Goal: Find specific page/section: Find specific page/section

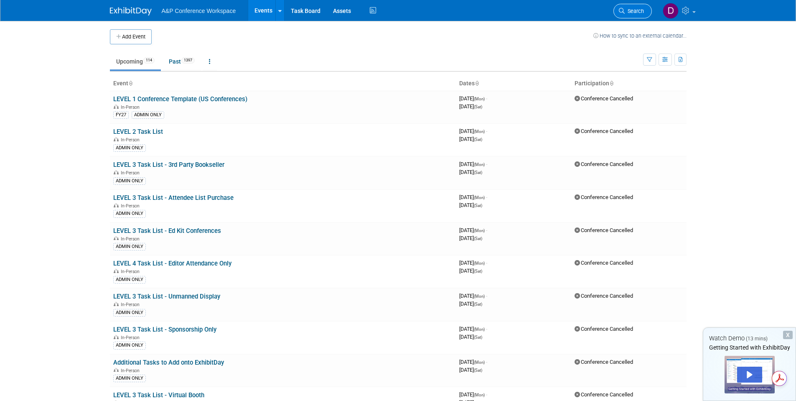
click at [630, 15] on link "Search" at bounding box center [632, 11] width 38 height 15
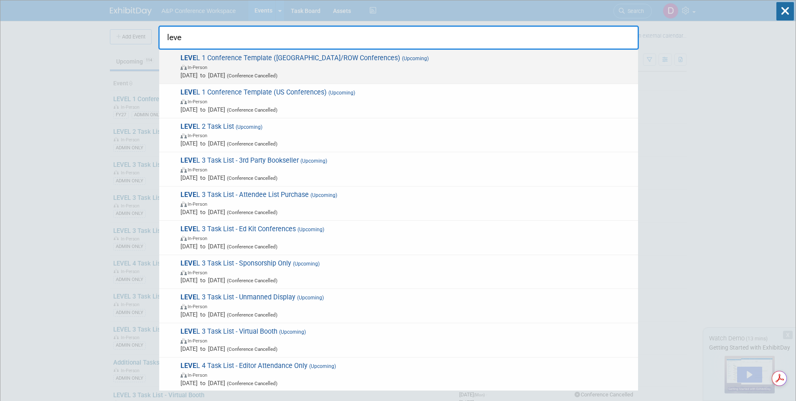
type input "leve"
click at [400, 57] on span "(Upcoming)" at bounding box center [414, 59] width 28 height 6
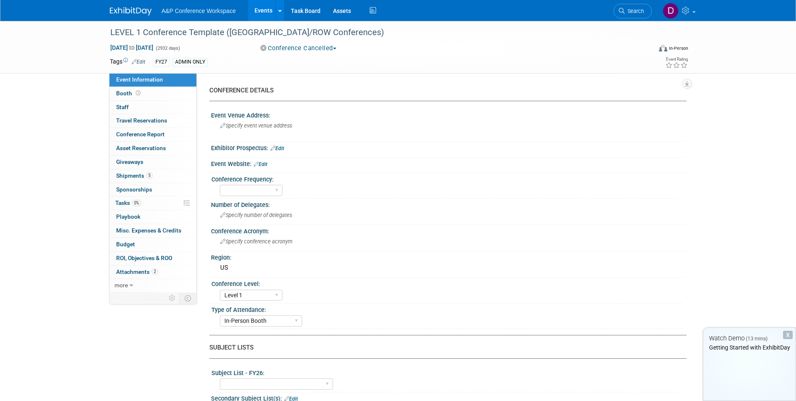
select select "Level 1"
select select "In-Person Booth"
click at [140, 201] on span "0%" at bounding box center [136, 203] width 9 height 6
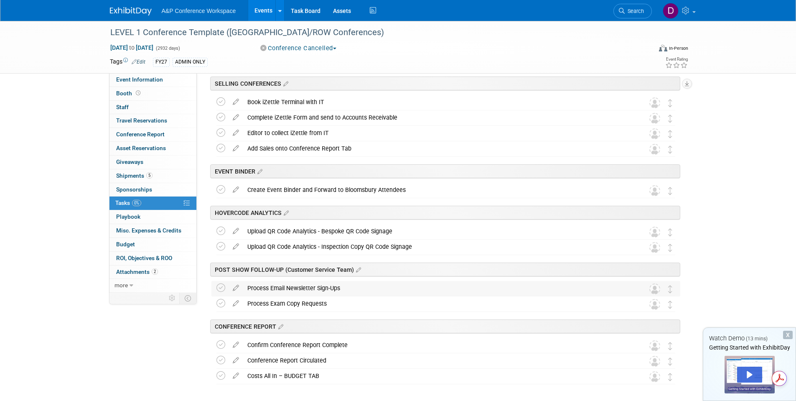
click at [327, 285] on div "Process Email Newsletter Sign-Ups" at bounding box center [437, 288] width 389 height 14
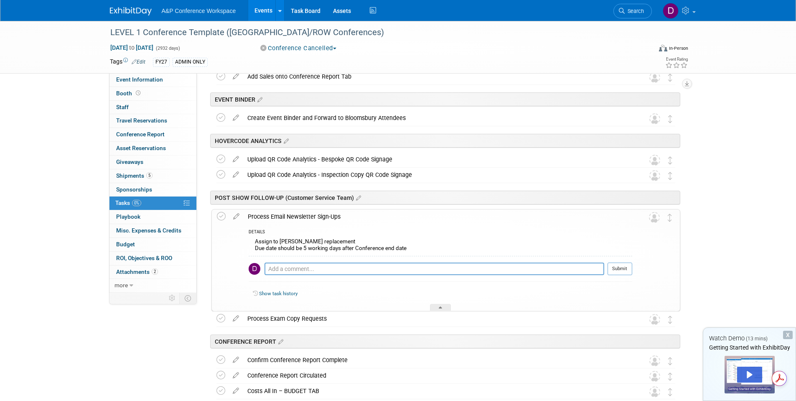
scroll to position [1044, 0]
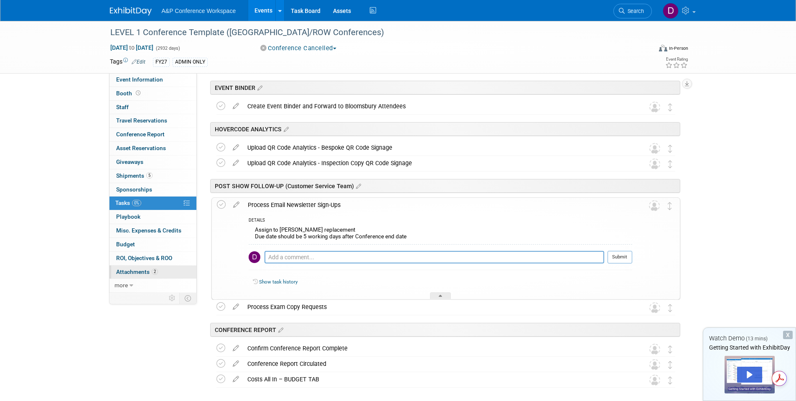
click at [153, 272] on span "2" at bounding box center [155, 271] width 6 height 6
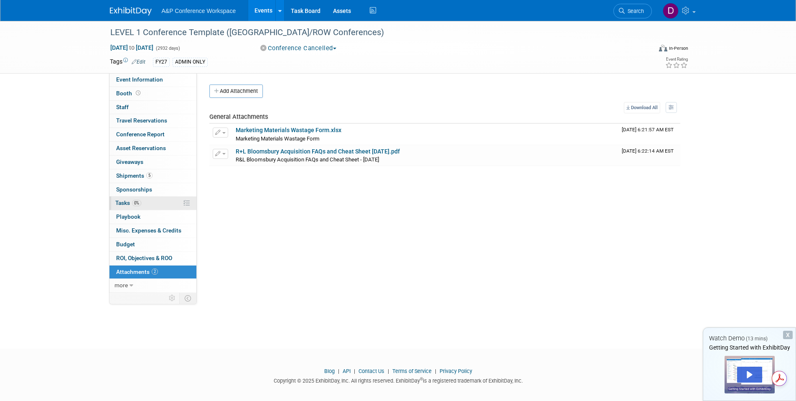
click at [156, 203] on link "0% Tasks 0%" at bounding box center [152, 202] width 87 height 13
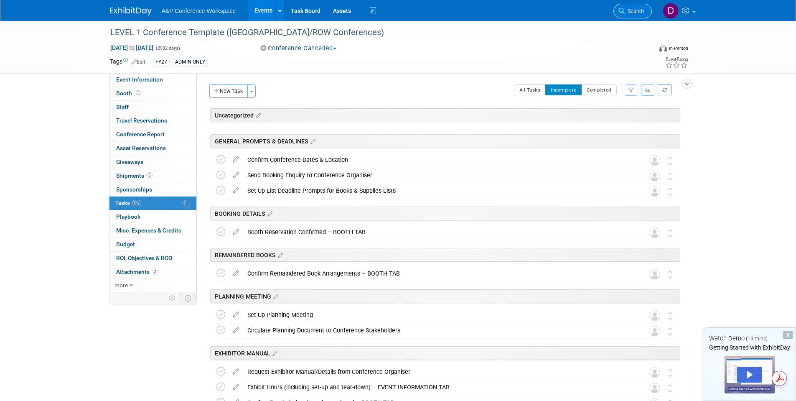
click at [631, 11] on span "Search" at bounding box center [634, 11] width 19 height 6
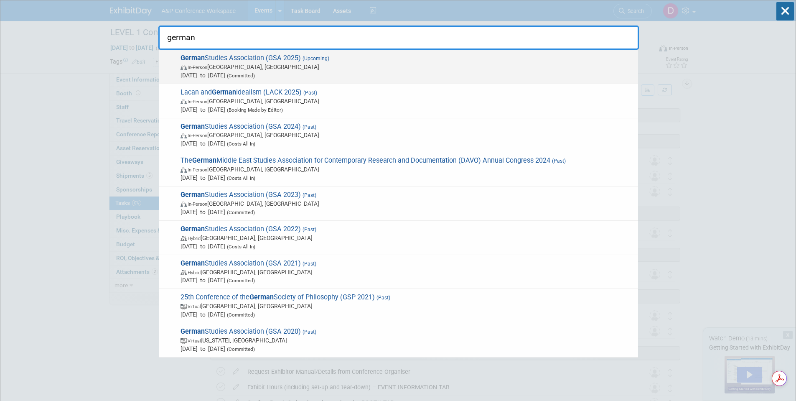
type input "german"
click at [419, 59] on span "German Studies Association (GSA 2025) (Upcoming) In-Person Arlington, VA Sep 25…" at bounding box center [406, 66] width 456 height 25
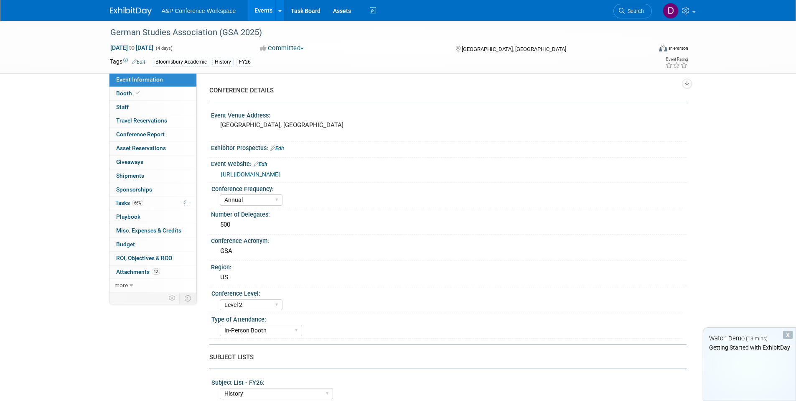
select select "Annual"
select select "Level 2"
select select "In-Person Booth"
select select "History"
select select "Bloomsbury Academic"
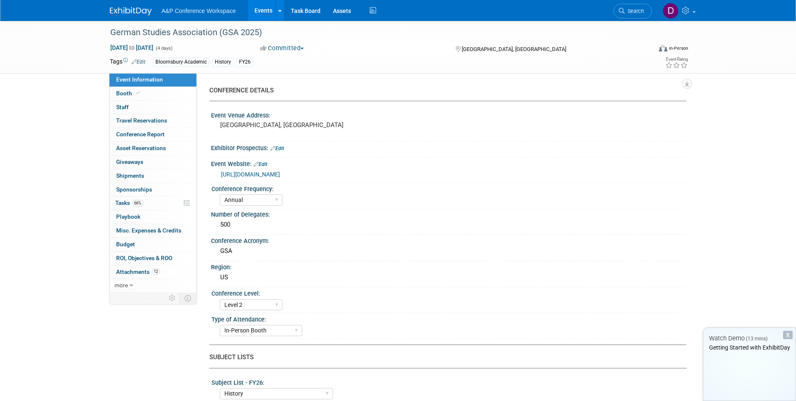
select select "[PERSON_NAME]"
select select "Brand/Subject Presence​"
click at [164, 208] on link "66% Tasks 66%" at bounding box center [152, 202] width 87 height 13
